Goal: Check status: Check status

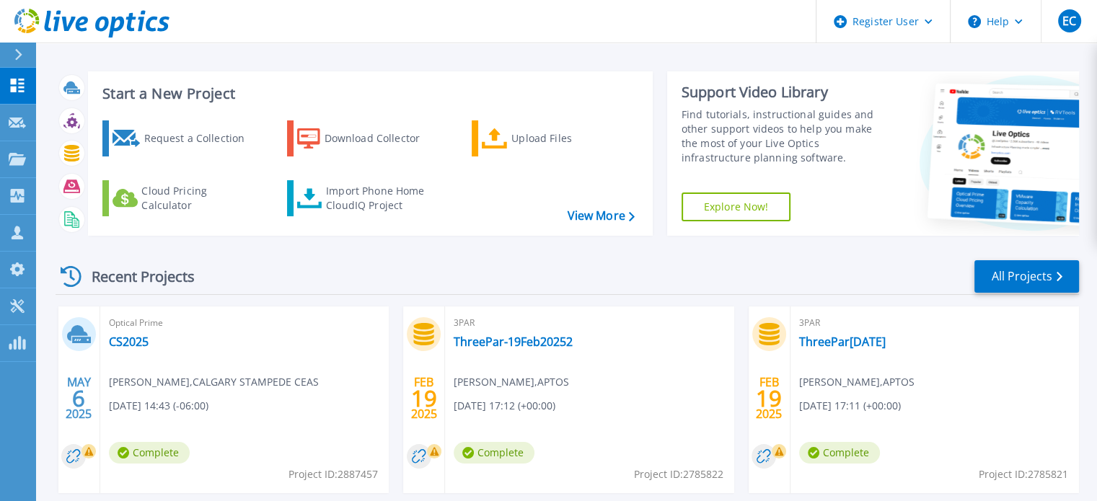
scroll to position [5, 0]
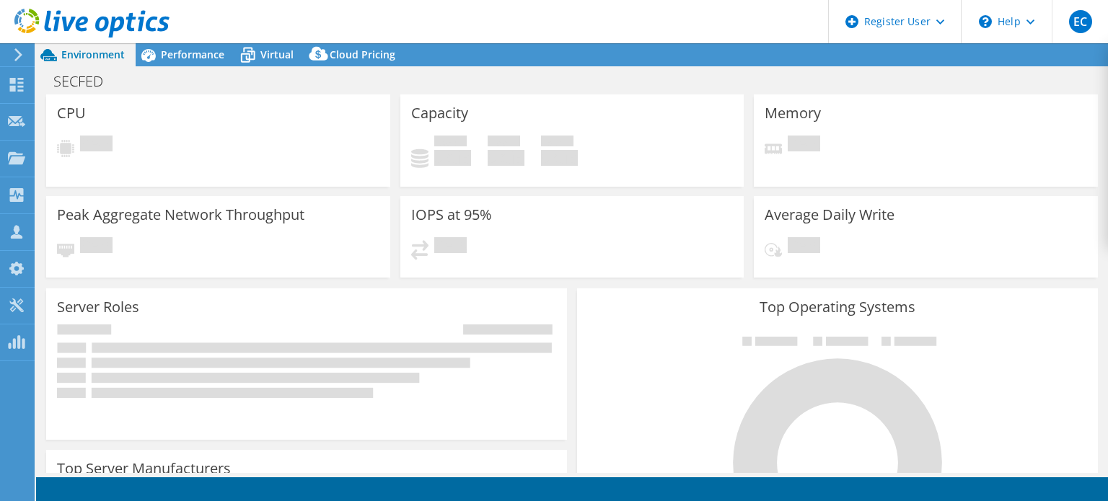
select select "USD"
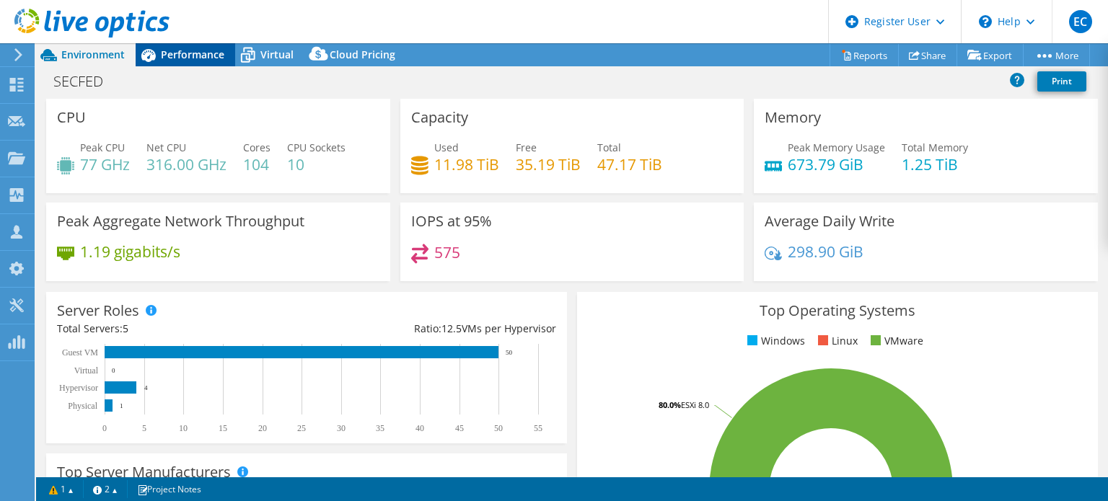
click at [184, 56] on span "Performance" at bounding box center [192, 55] width 63 height 14
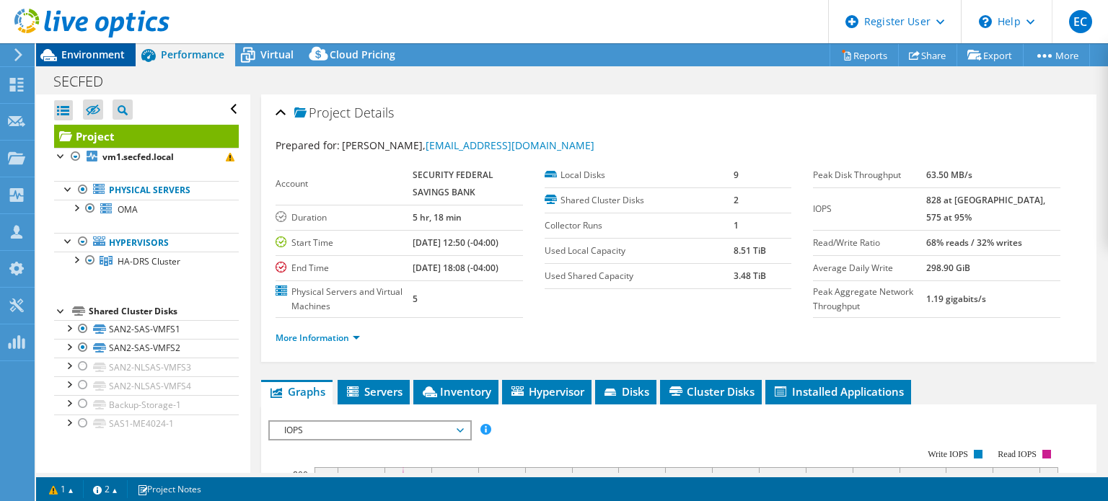
click at [103, 65] on div "Environment" at bounding box center [86, 54] width 100 height 23
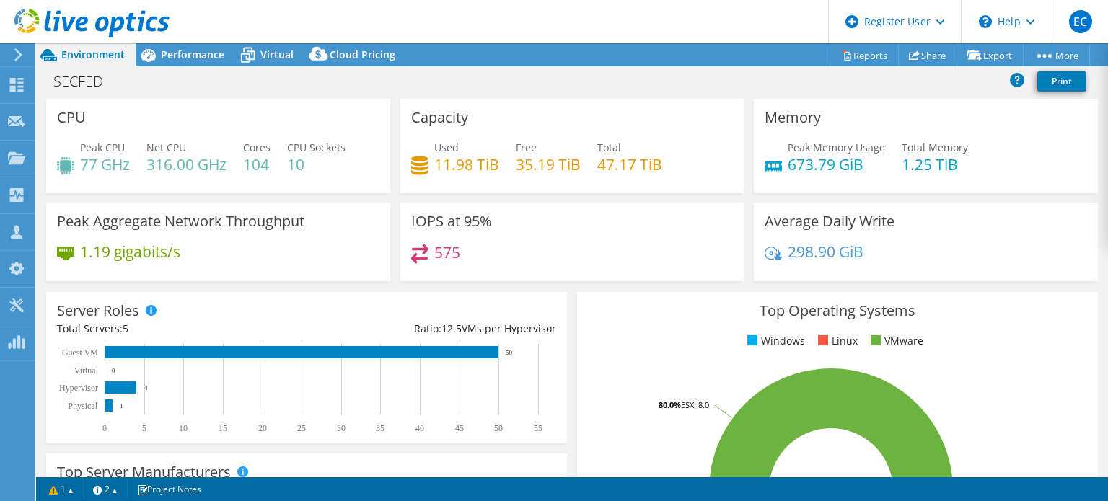
click at [522, 273] on div "575" at bounding box center [572, 259] width 322 height 31
click at [646, 403] on rect at bounding box center [831, 490] width 486 height 252
